Goal: Information Seeking & Learning: Find specific fact

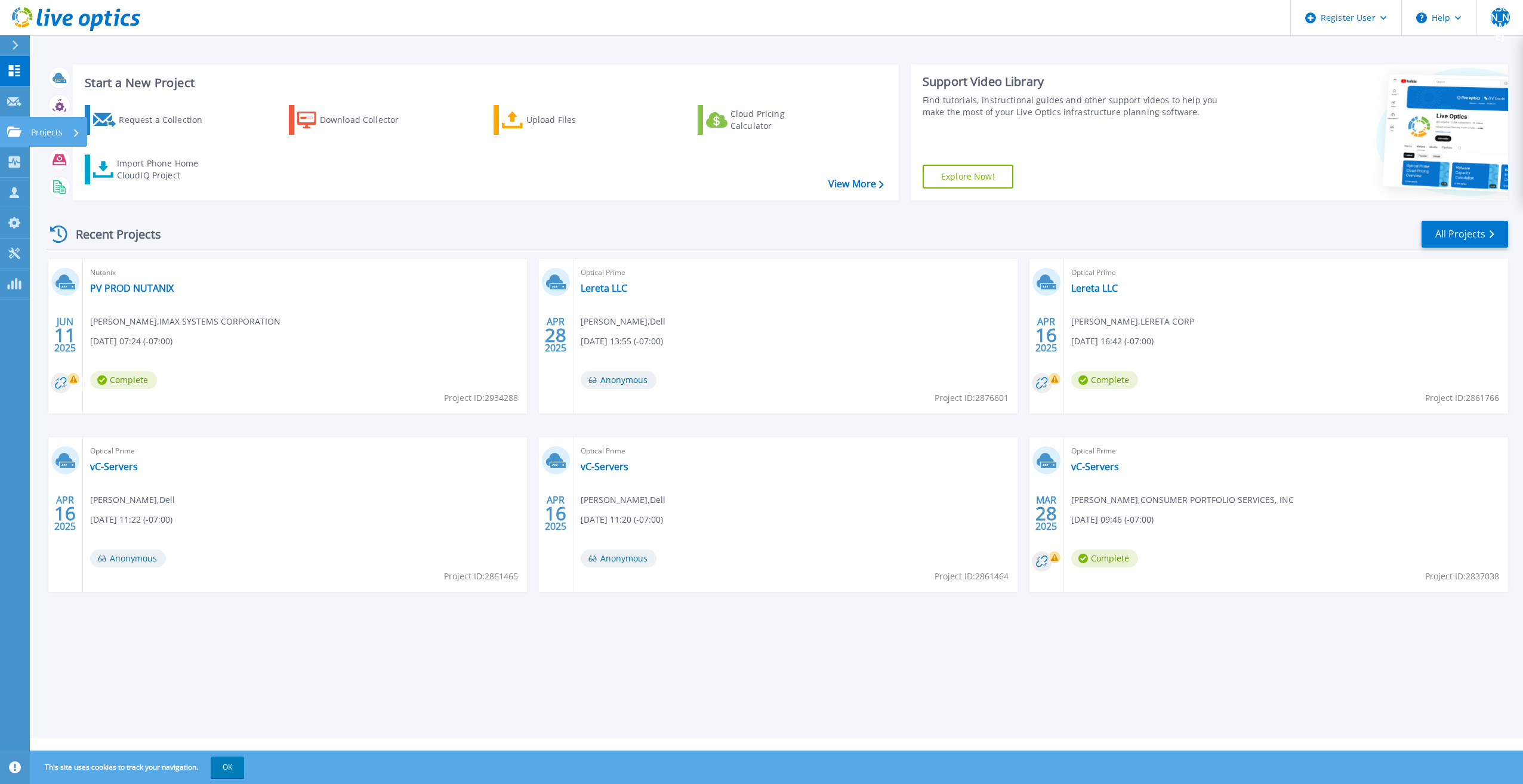
click at [18, 125] on link "Projects Projects" at bounding box center [15, 132] width 30 height 31
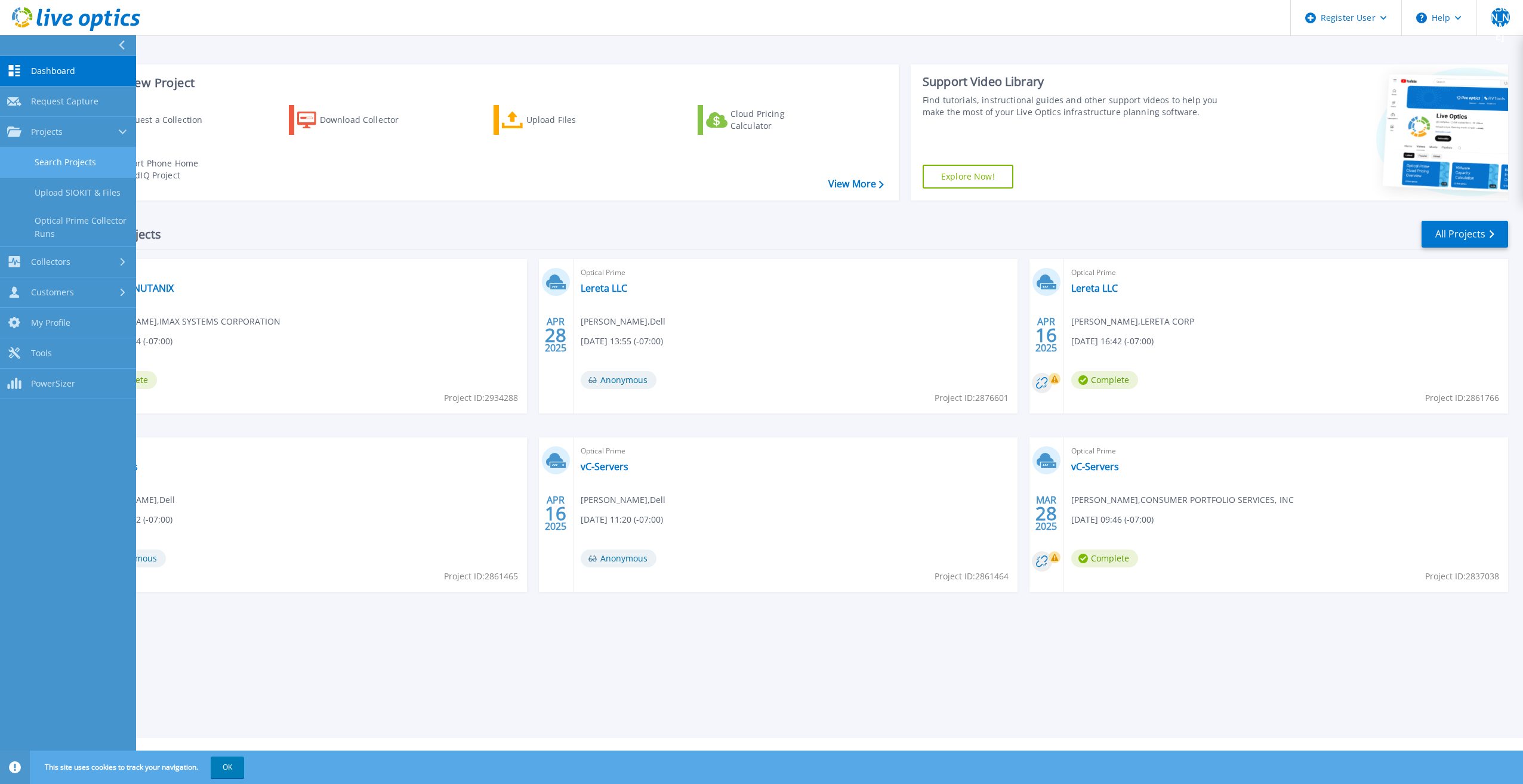
click at [97, 160] on link "Search Projects" at bounding box center [68, 163] width 136 height 31
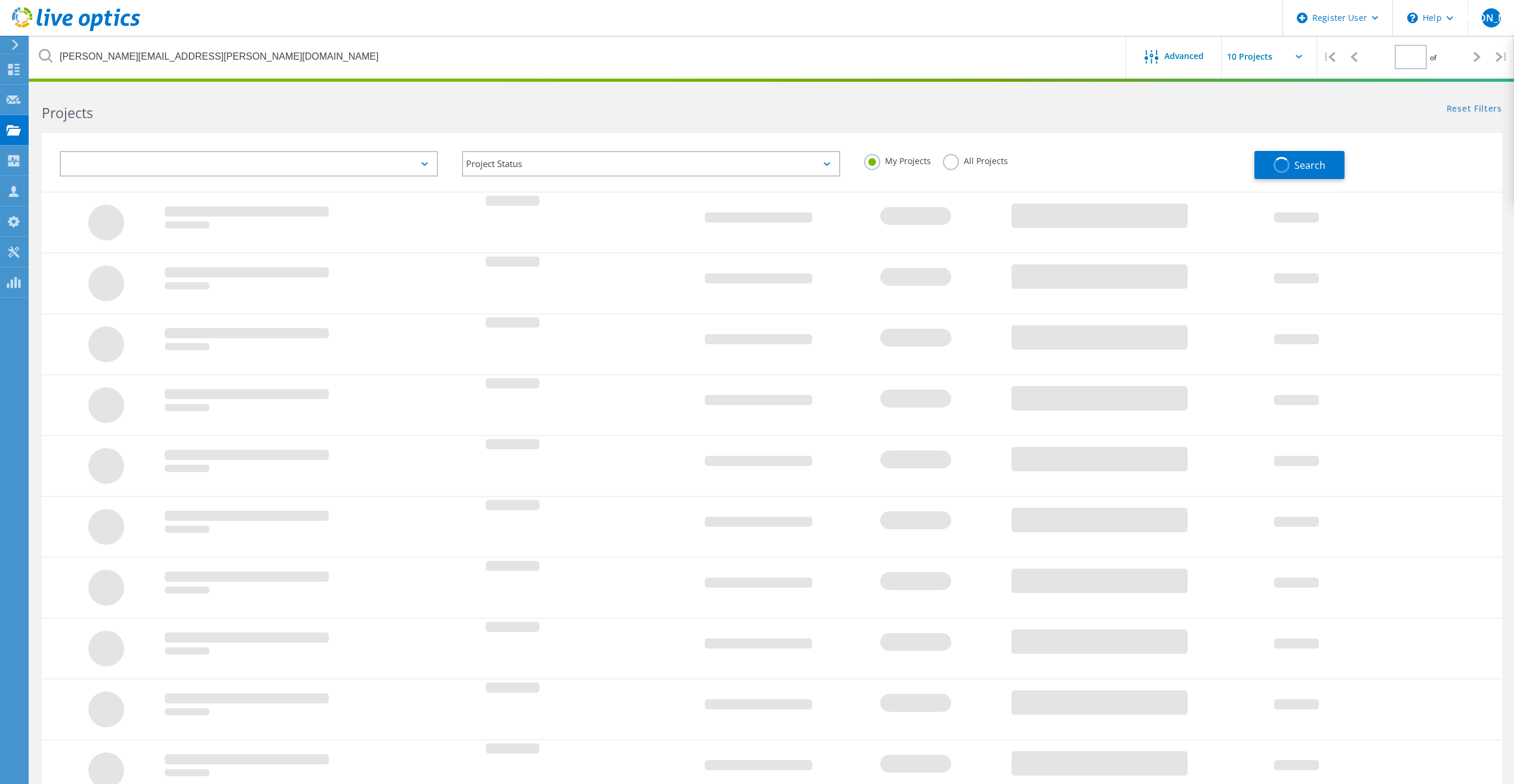
type input "1"
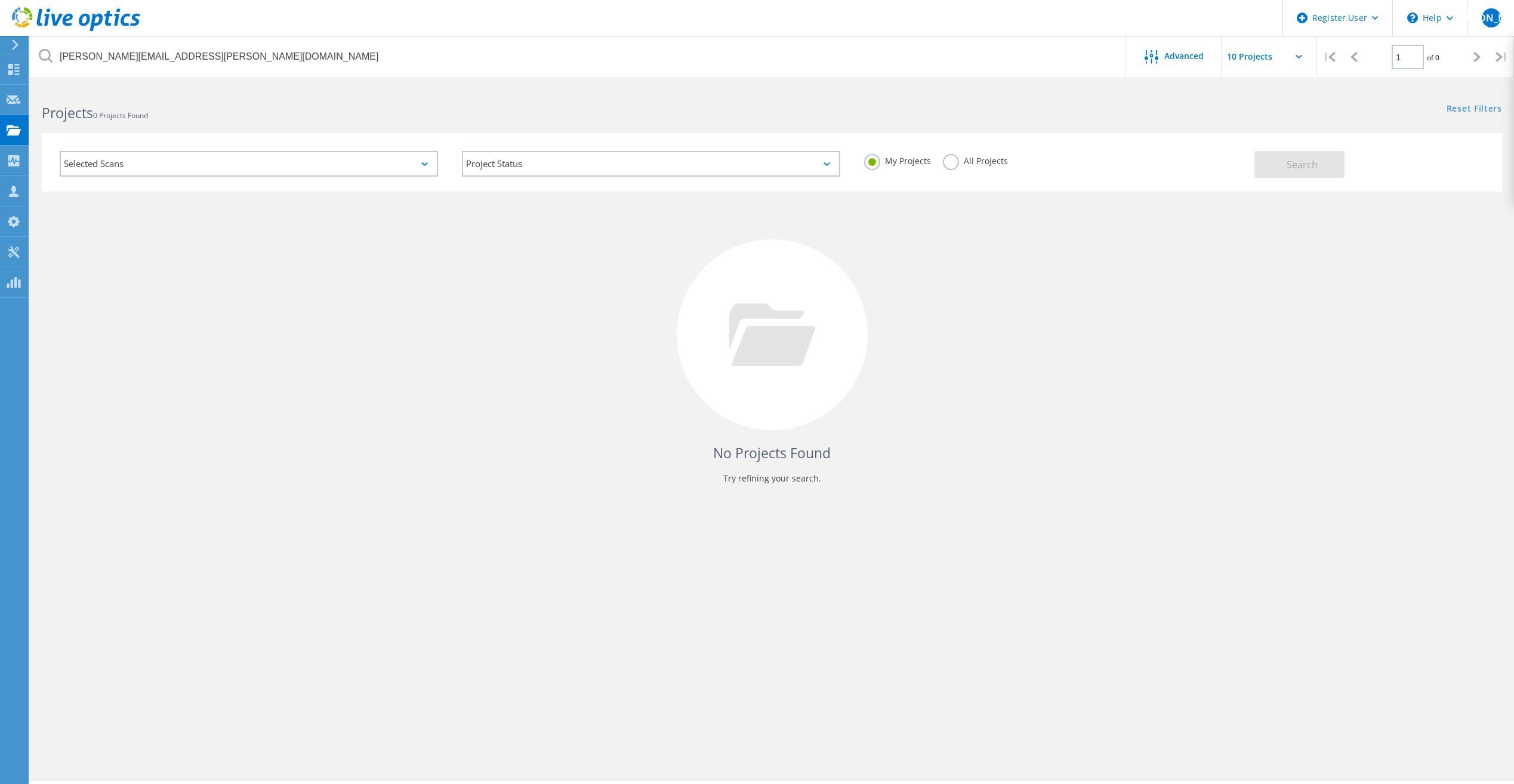
click at [183, 151] on div "Selected Scans" at bounding box center [249, 164] width 378 height 26
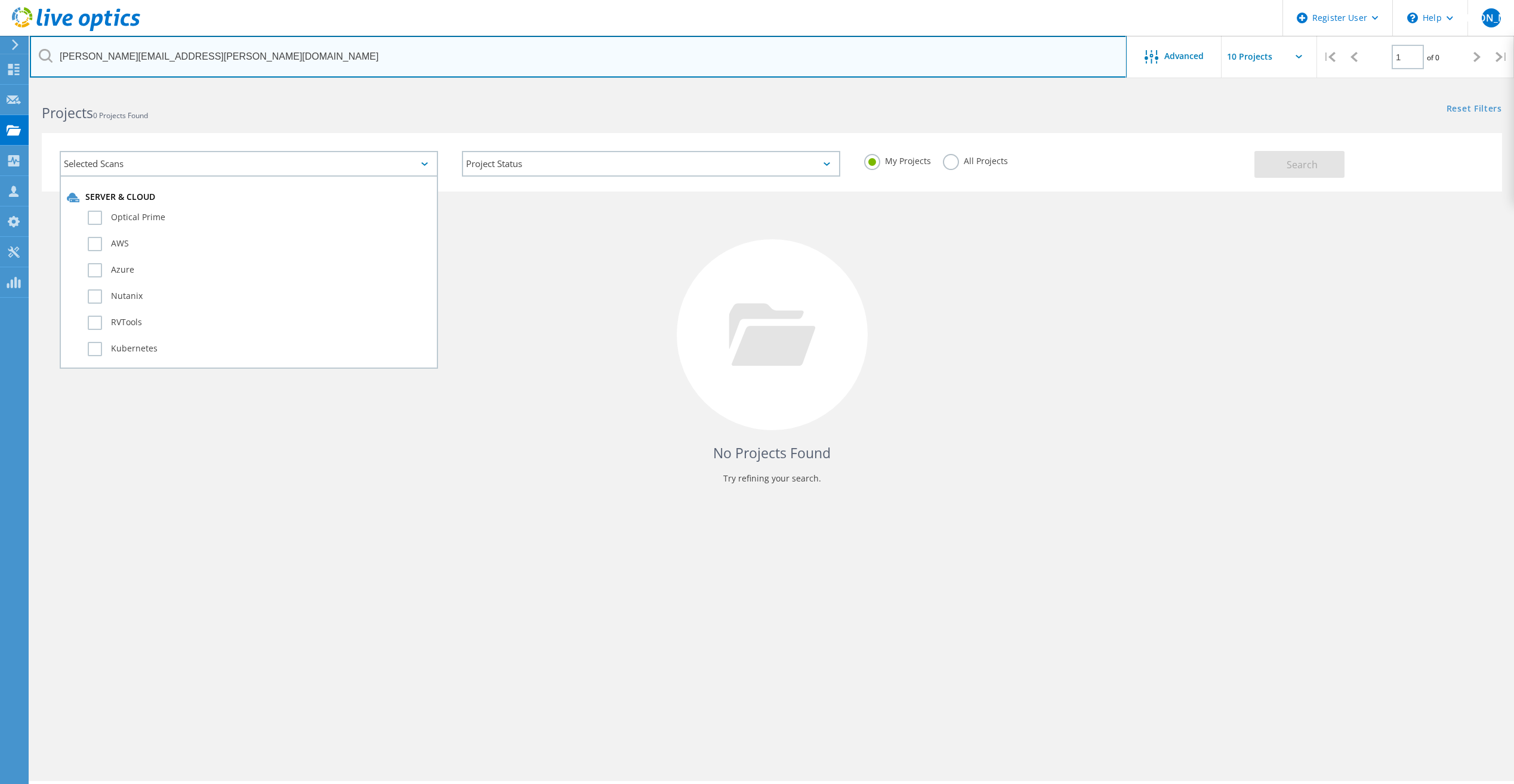
click at [206, 56] on input "shawn.moyle@yokohamatire.com" at bounding box center [579, 56] width 1097 height 42
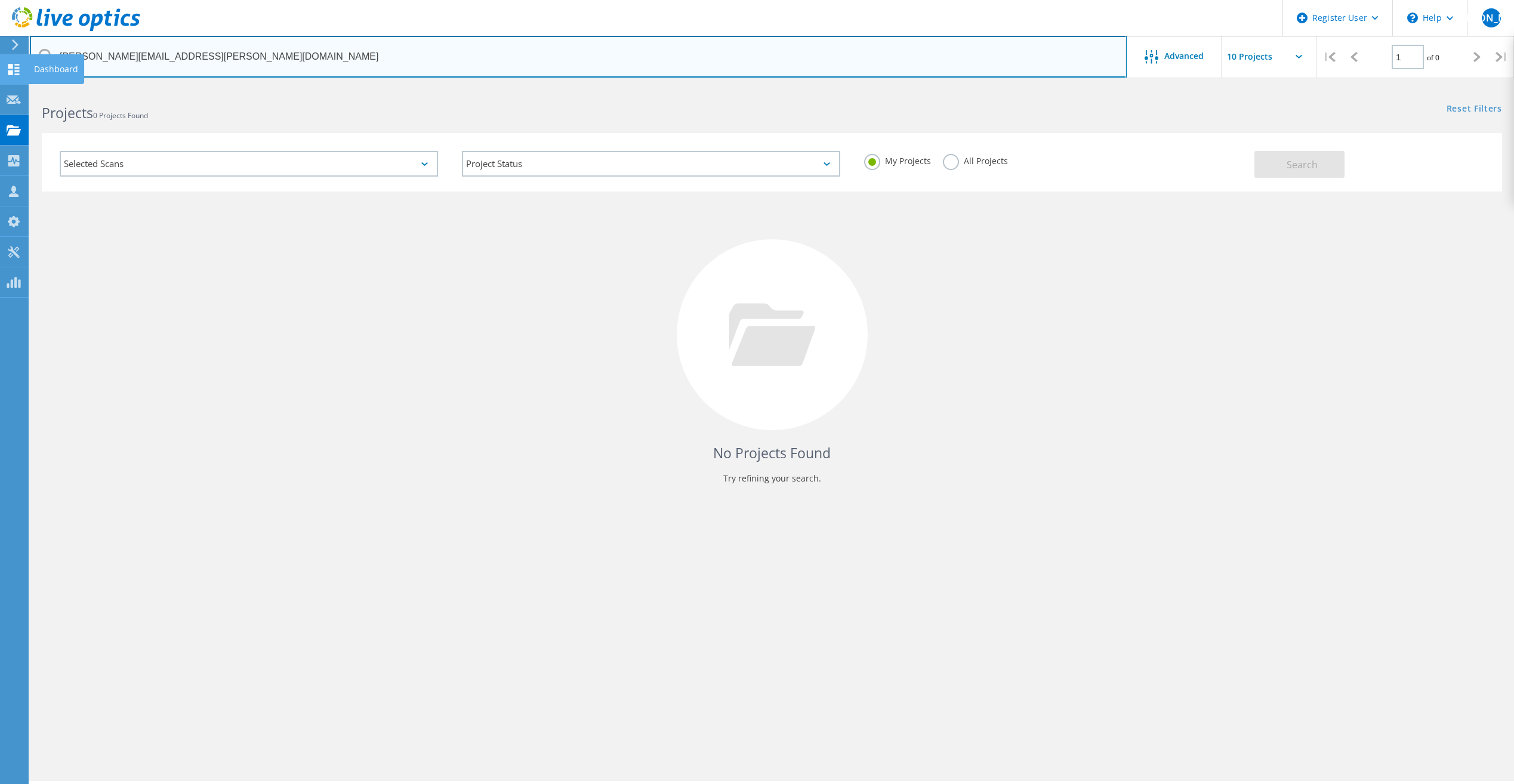
drag, startPoint x: 306, startPoint y: 59, endPoint x: 0, endPoint y: 58, distance: 306.0
click at [0, 58] on html "Register User \n Help Explore Helpful Articles Contact Support JA Dell User Jes…" at bounding box center [757, 453] width 1514 height 906
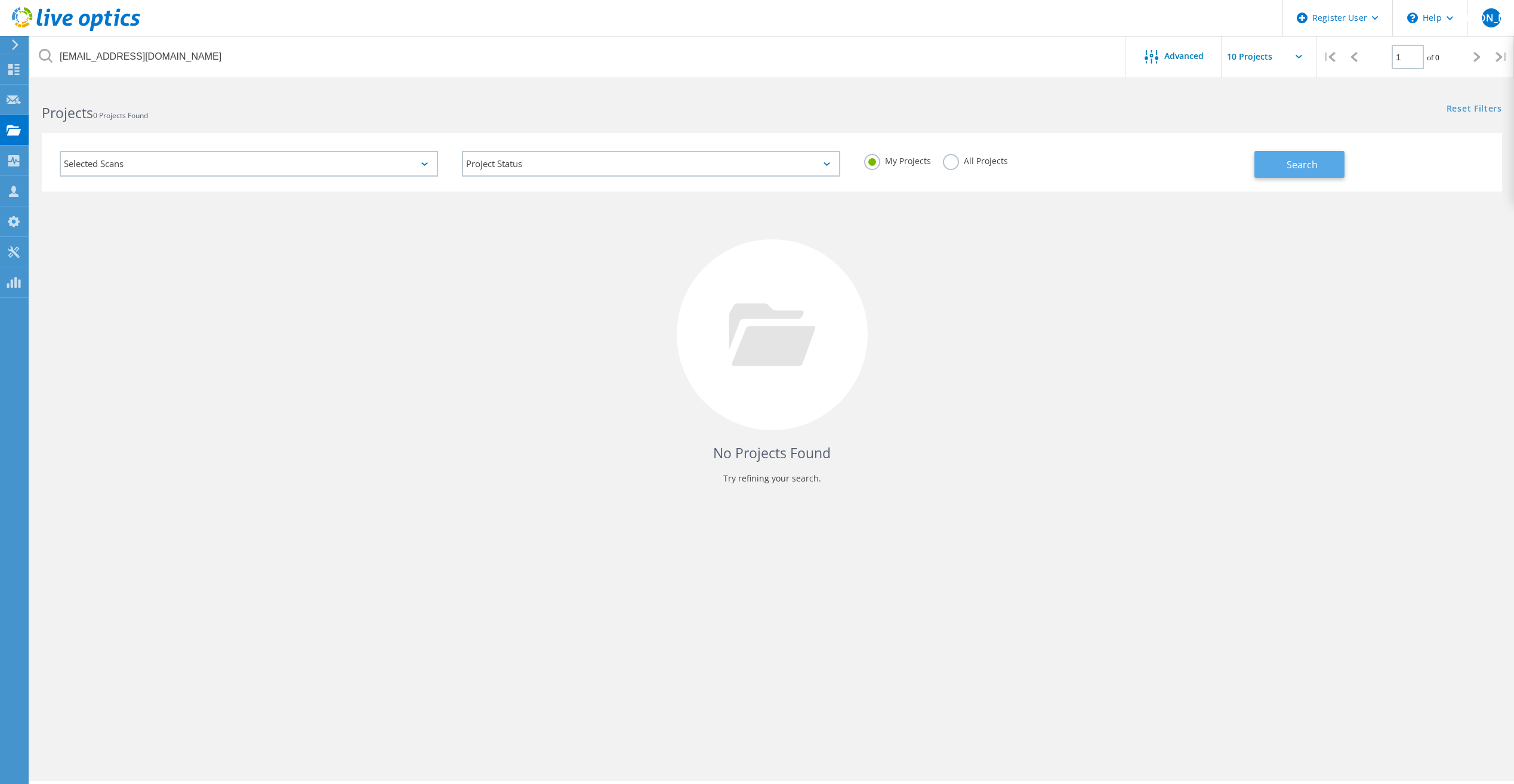
click at [1278, 168] on button "Search" at bounding box center [1299, 165] width 90 height 27
click at [981, 167] on div "All Projects" at bounding box center [975, 163] width 65 height 17
click at [991, 154] on label "All Projects" at bounding box center [975, 160] width 65 height 12
click at [0, 0] on input "All Projects" at bounding box center [0, 0] width 0 height 0
click at [1312, 159] on span "Search" at bounding box center [1302, 164] width 31 height 13
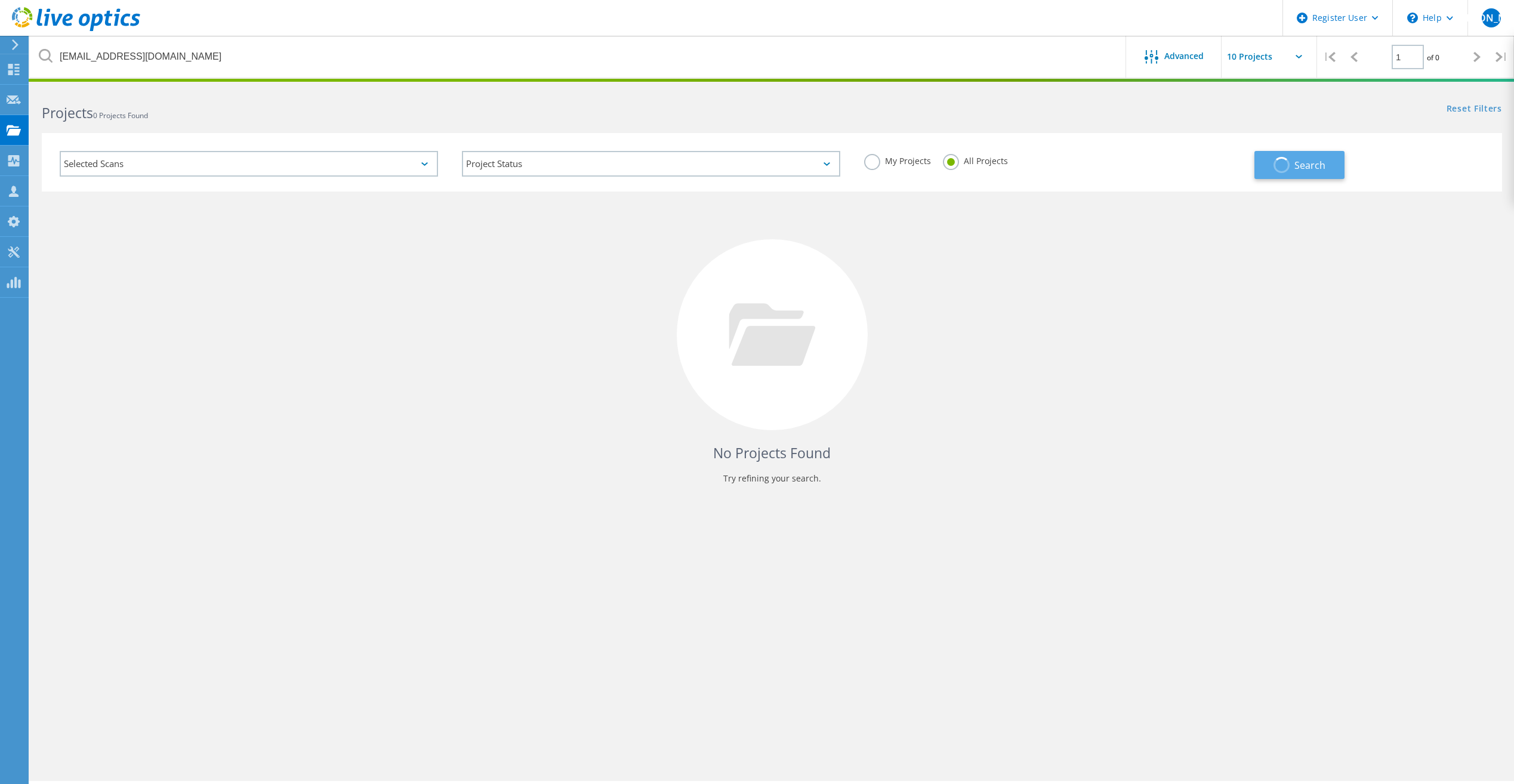
click at [1312, 159] on span "Search" at bounding box center [1310, 165] width 31 height 13
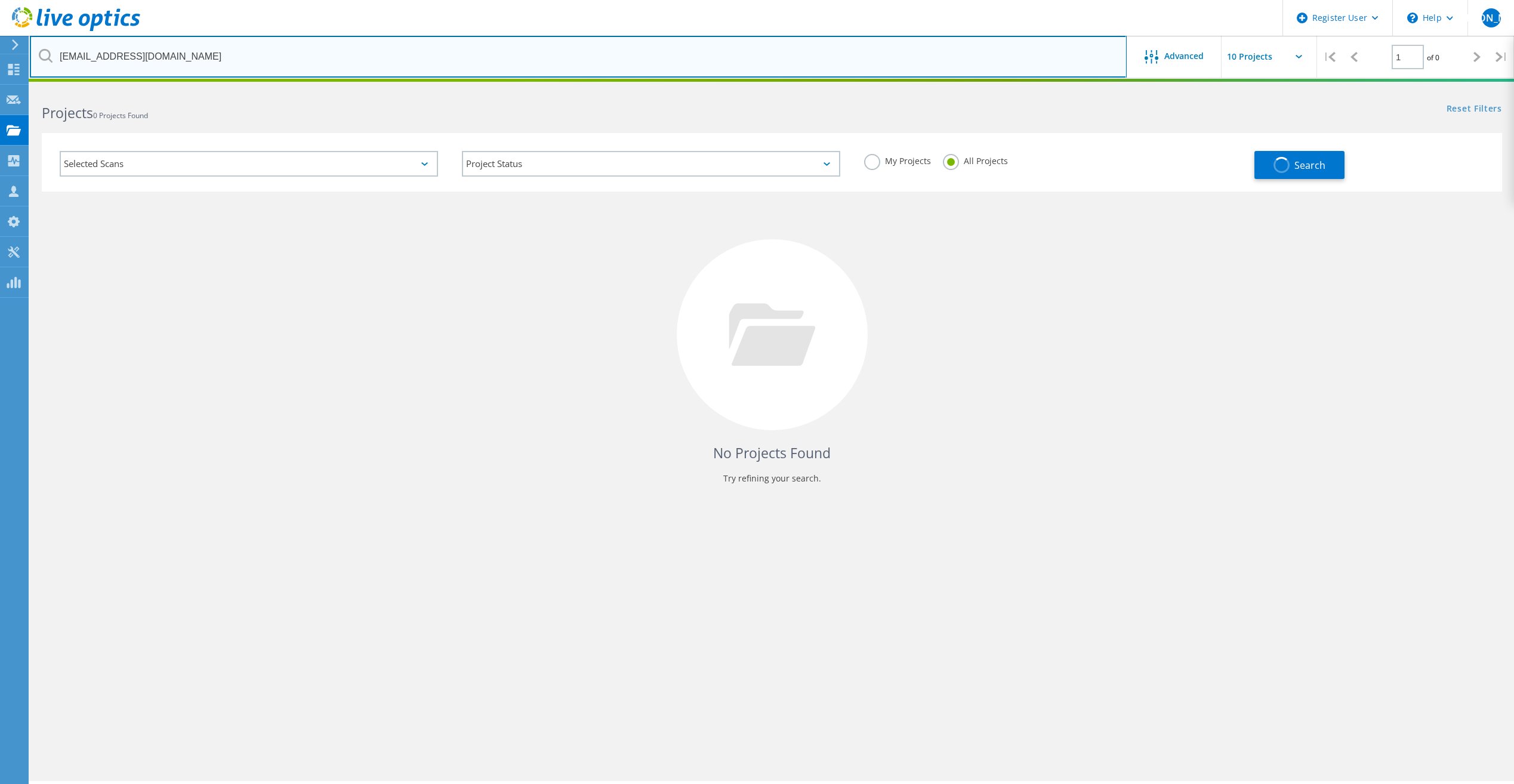
drag, startPoint x: 132, startPoint y: 58, endPoint x: -2, endPoint y: 56, distance: 134.0
click at [0, 56] on html "Register User \n Help Explore Helpful Articles Contact Support JA Dell User Jes…" at bounding box center [757, 453] width 1514 height 906
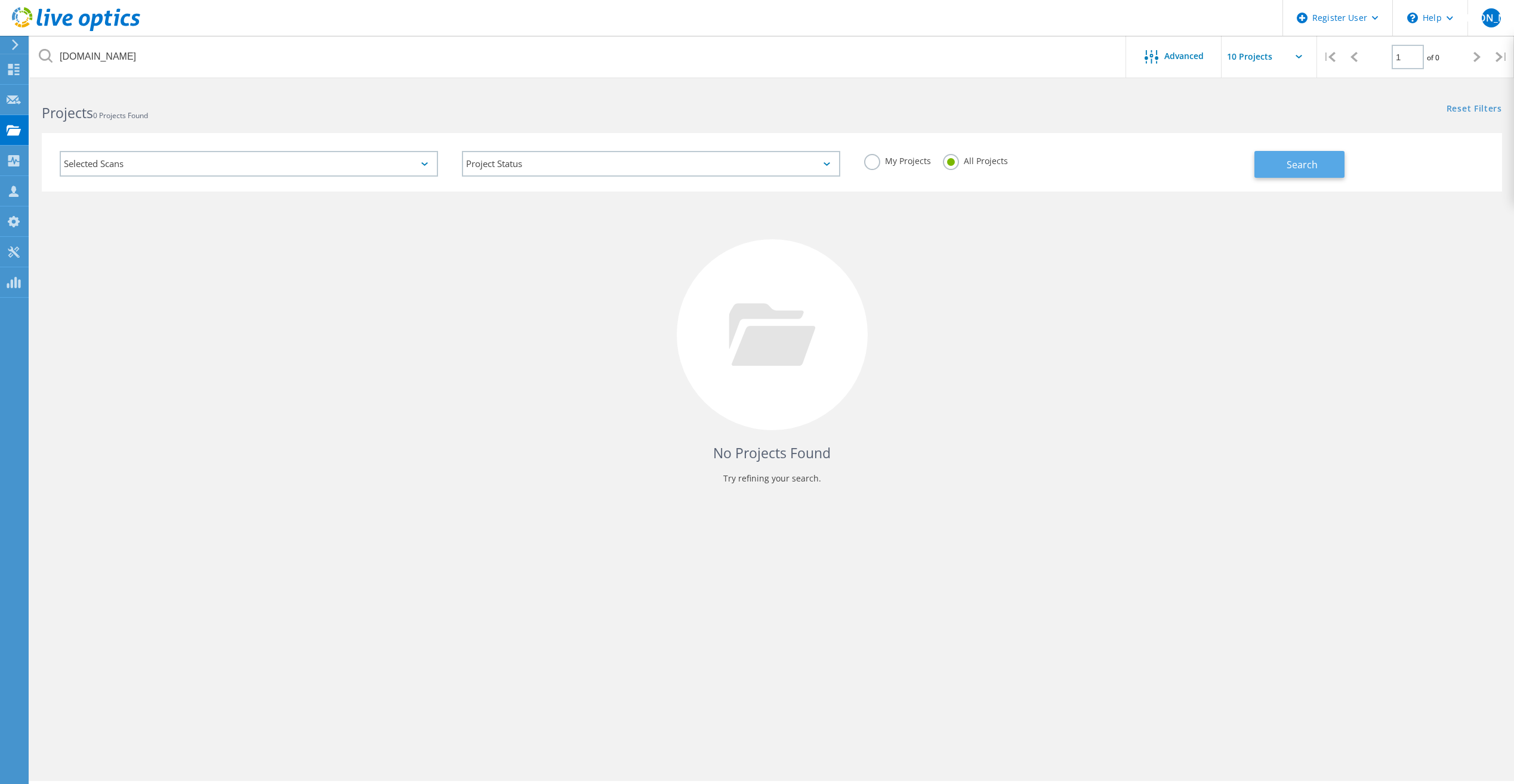
click at [1305, 166] on span "Search" at bounding box center [1302, 164] width 31 height 13
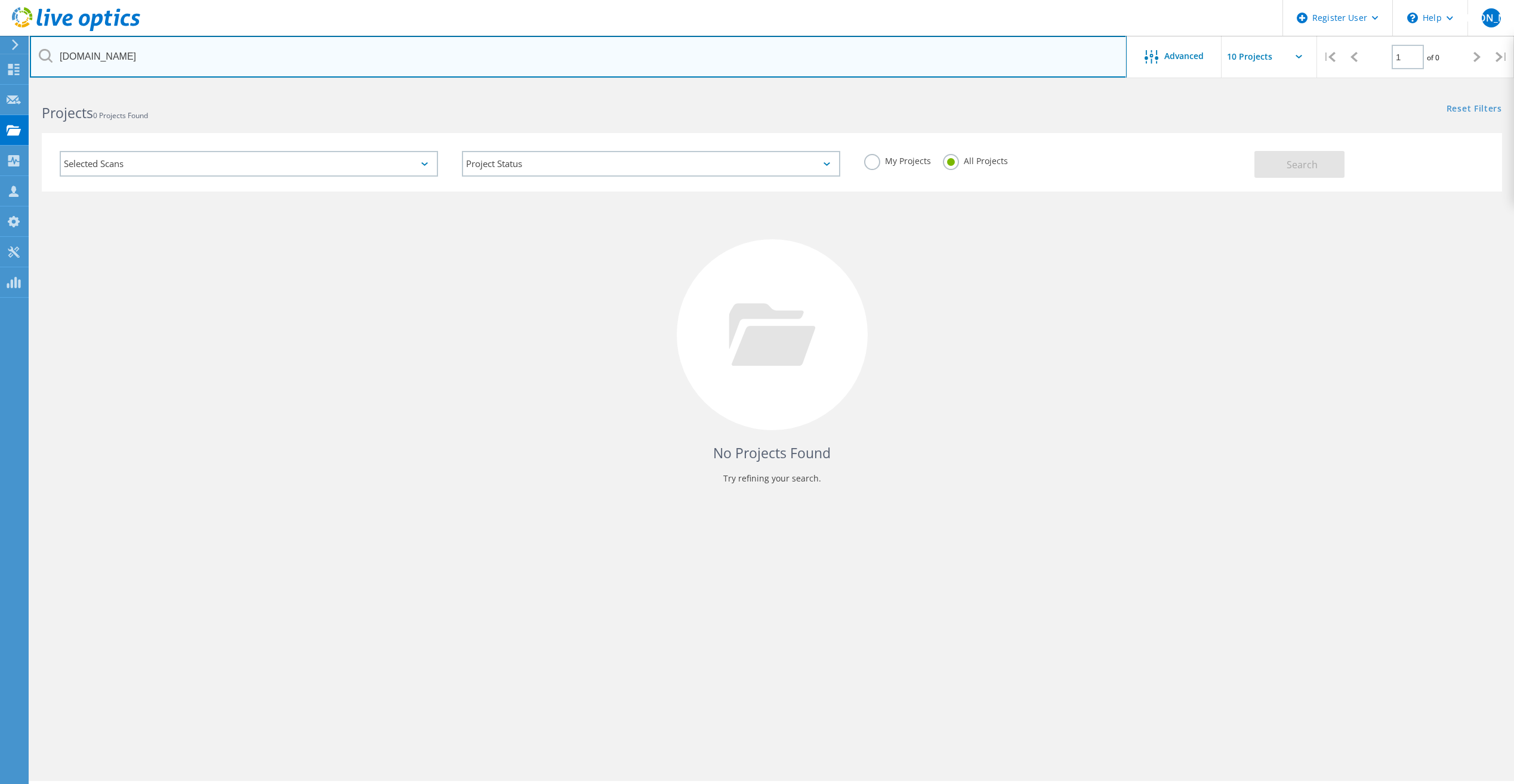
click at [438, 67] on input "cathaybank.com" at bounding box center [579, 56] width 1097 height 42
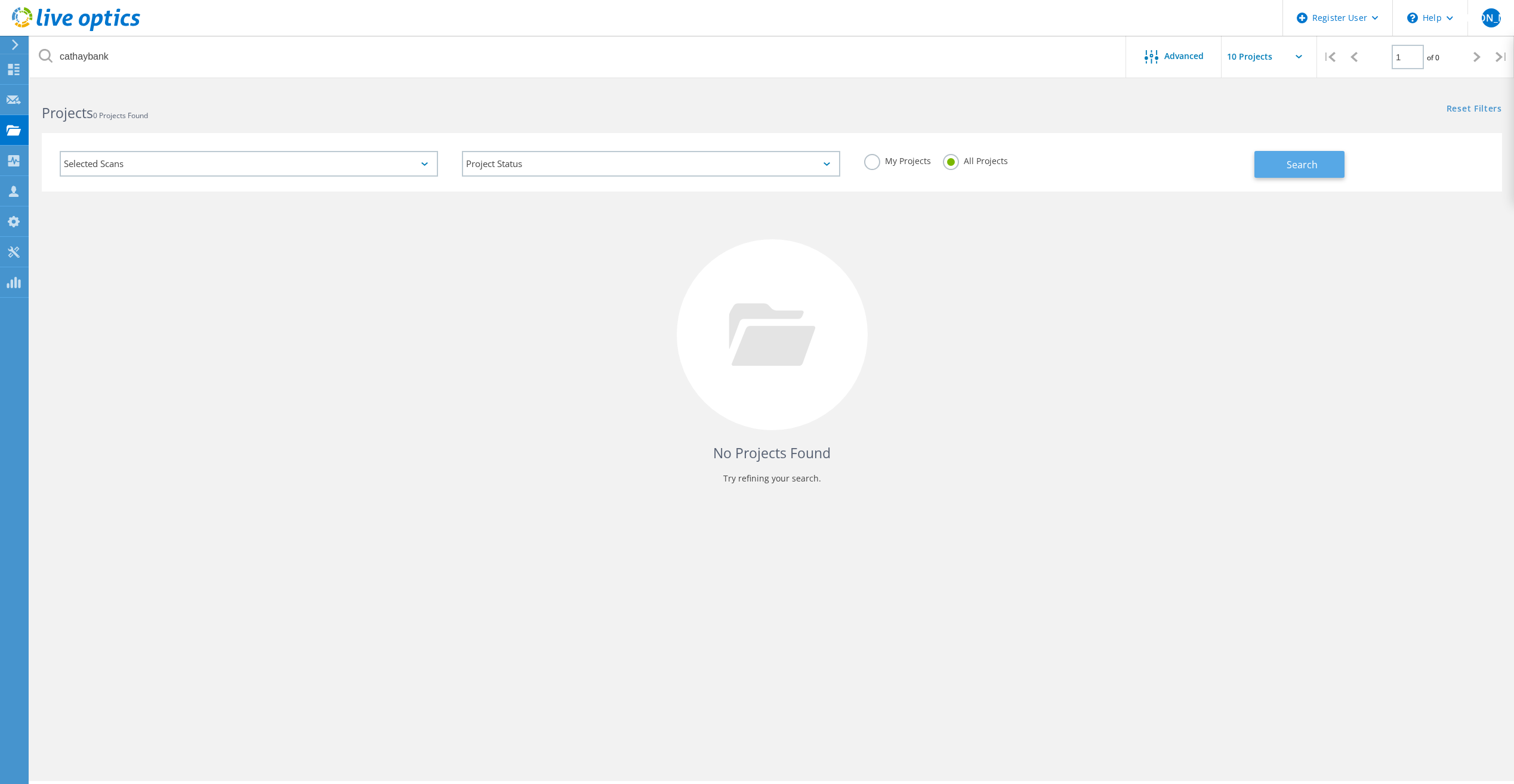
click at [1300, 165] on span "Search" at bounding box center [1302, 164] width 31 height 13
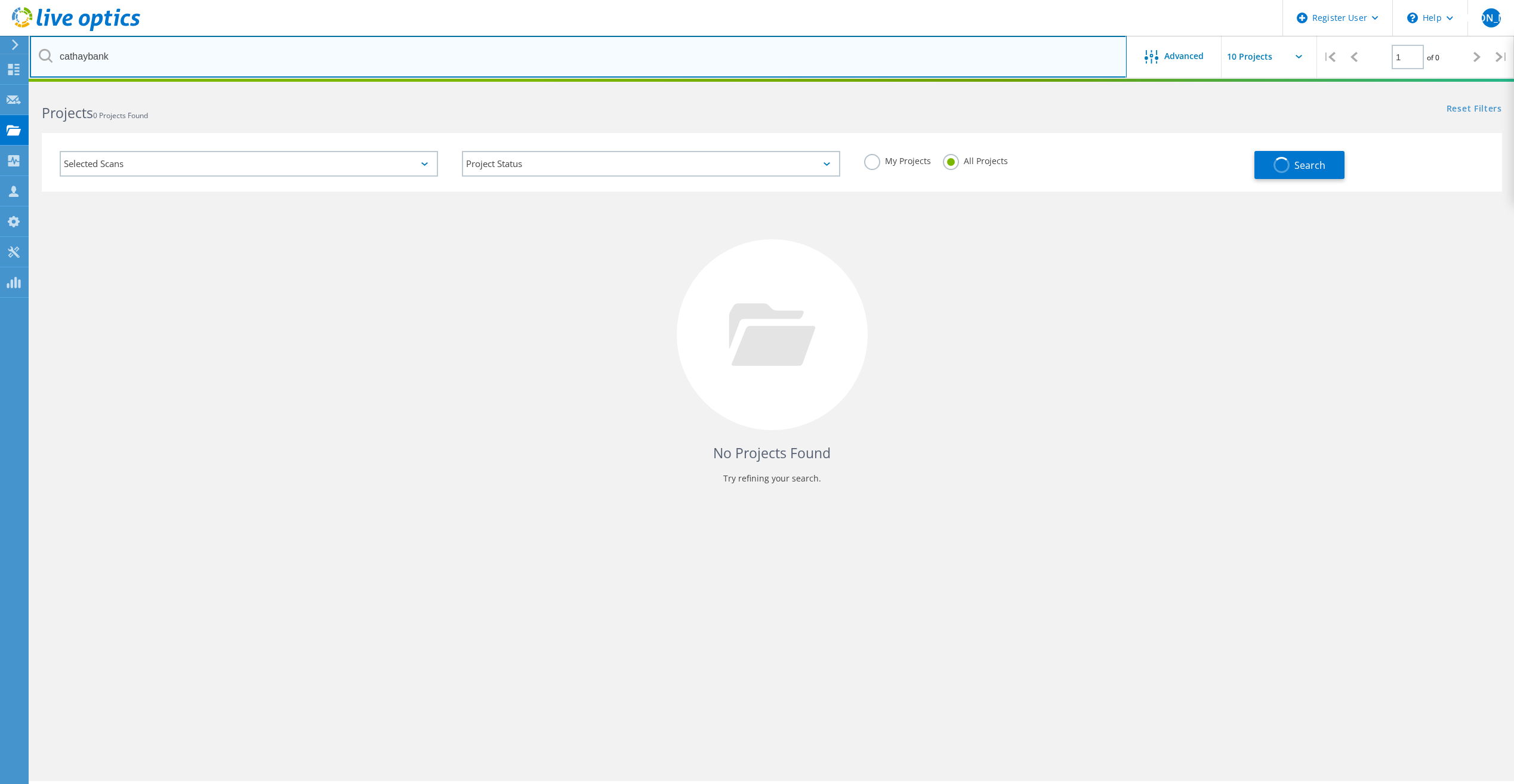
click at [85, 61] on input "cathaybank" at bounding box center [579, 56] width 1097 height 42
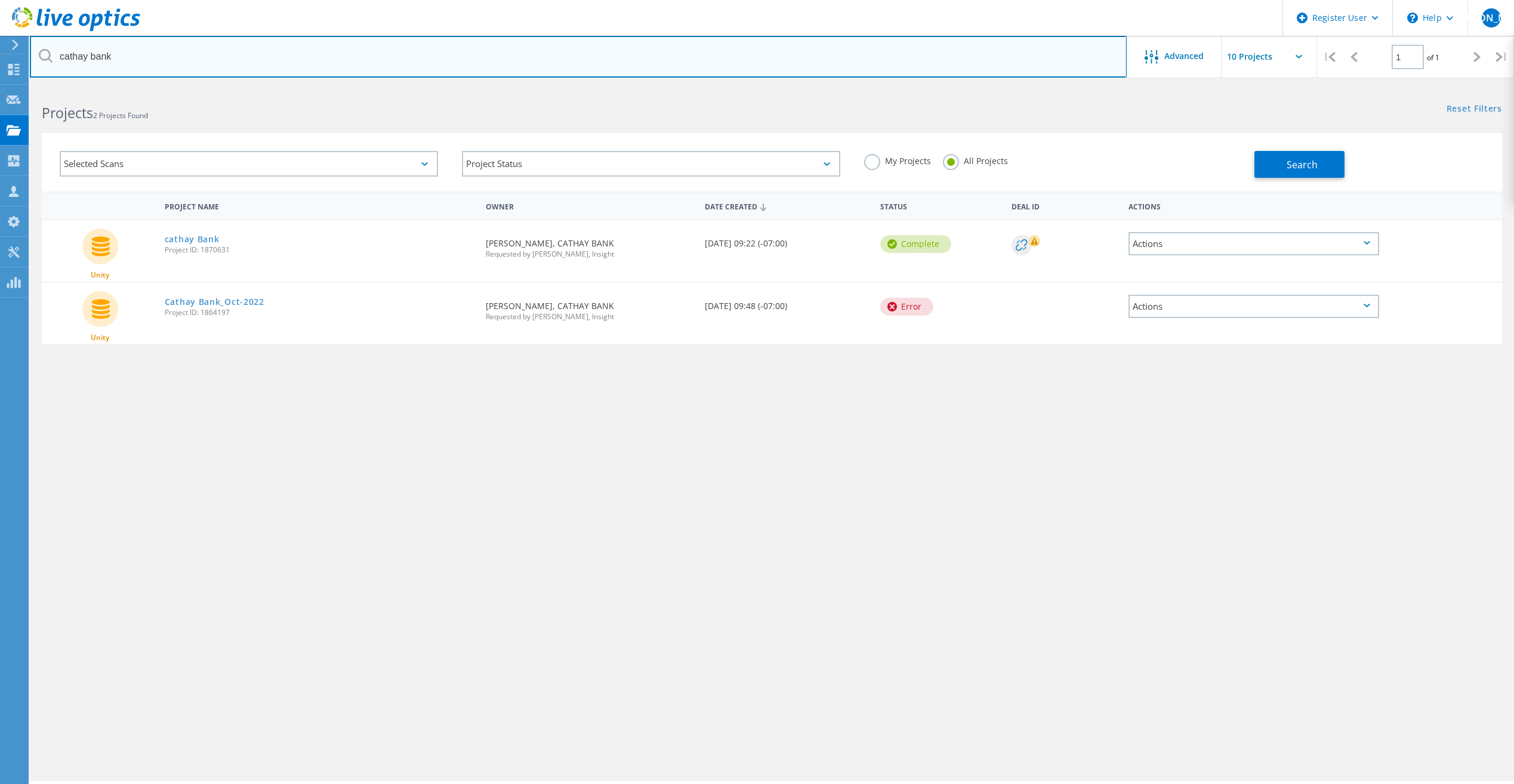
type input "cathay bank"
